Goal: Find specific page/section: Find specific page/section

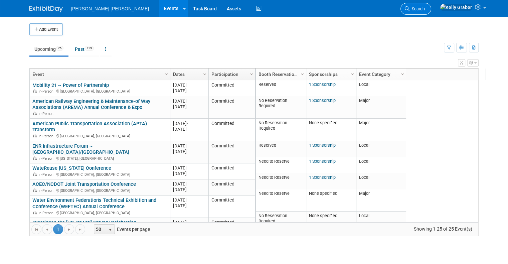
click at [425, 10] on span "Search" at bounding box center [417, 8] width 15 height 5
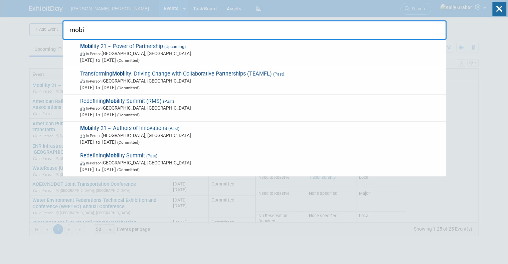
type input "mobi"
click at [108, 49] on span "Mobi lity 21 ~ Power of Partnership (Upcoming) In-Person [GEOGRAPHIC_DATA], [GE…" at bounding box center [260, 53] width 364 height 20
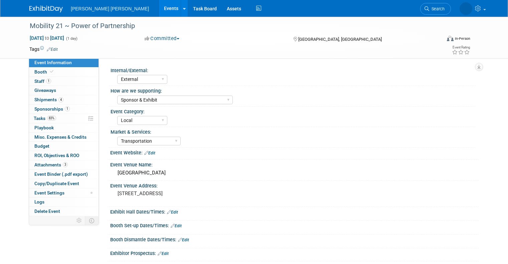
select select "External"
select select "Sponsor & Exhibit"
select select "Local"
select select "Transportation"
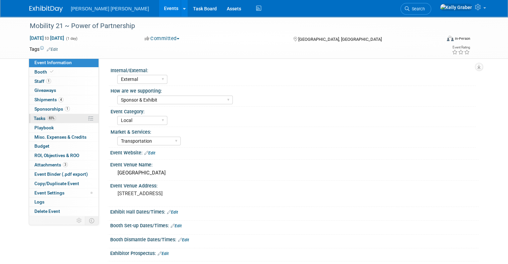
click at [41, 118] on span "Tasks 83%" at bounding box center [45, 118] width 22 height 5
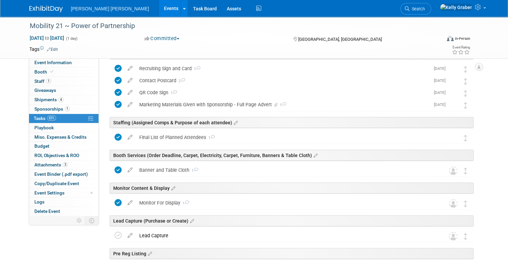
scroll to position [167, 0]
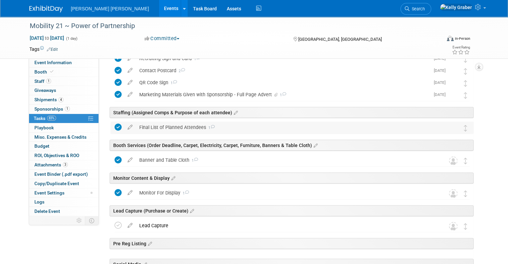
click at [167, 127] on div "Final List of Planned Attendees 1" at bounding box center [286, 127] width 300 height 11
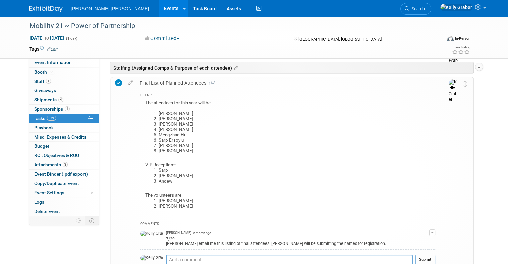
scroll to position [200, 0]
